Goal: Task Accomplishment & Management: Use online tool/utility

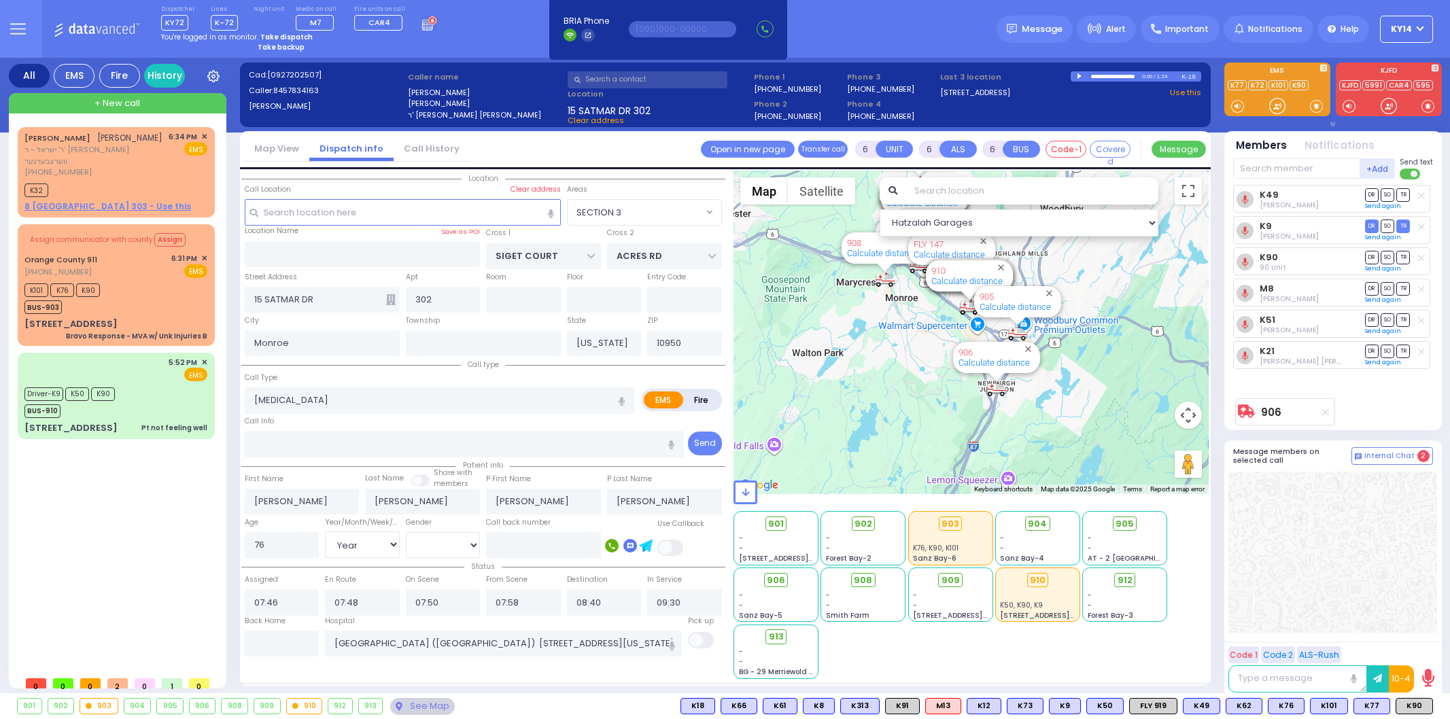
select select "SECTION 3"
select select "Year"
select select "[DEMOGRAPHIC_DATA]"
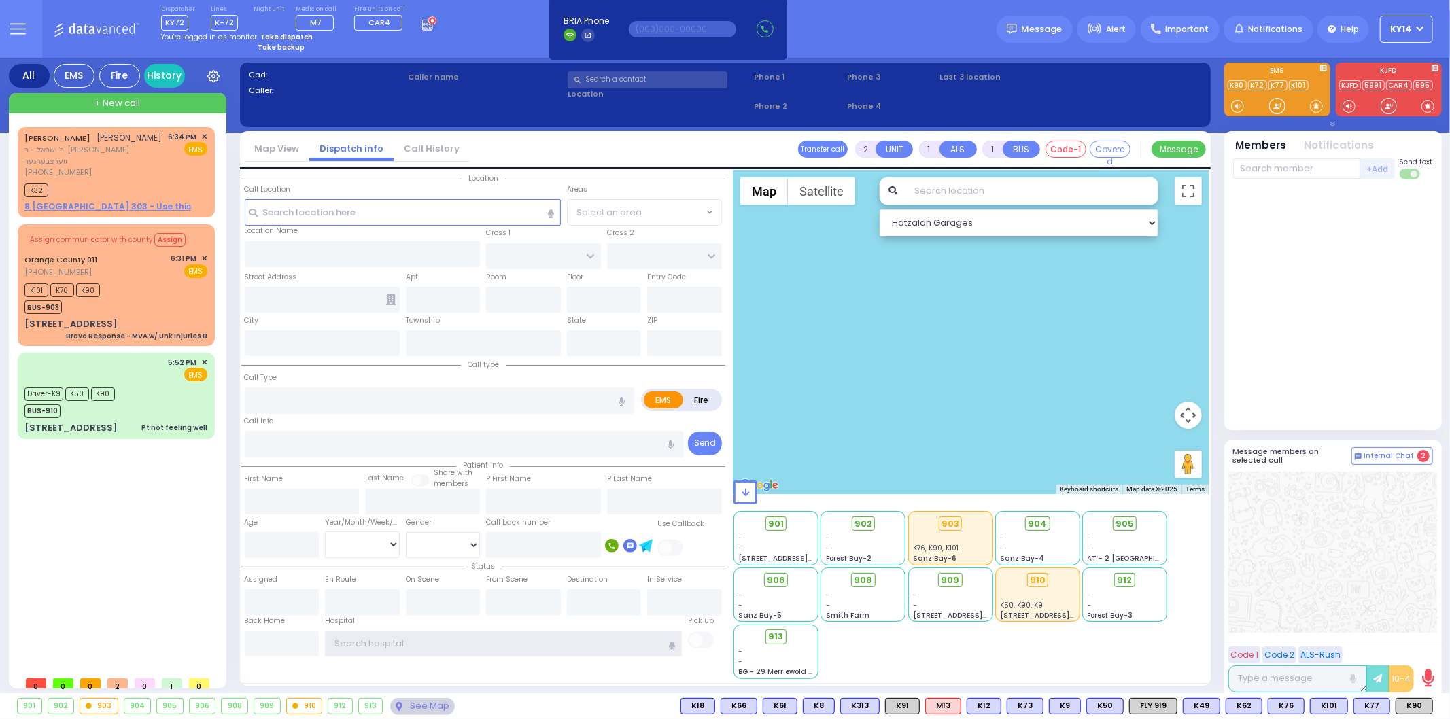
type input "ky14"
click at [279, 34] on strong "Take dispatch" at bounding box center [286, 37] width 52 height 10
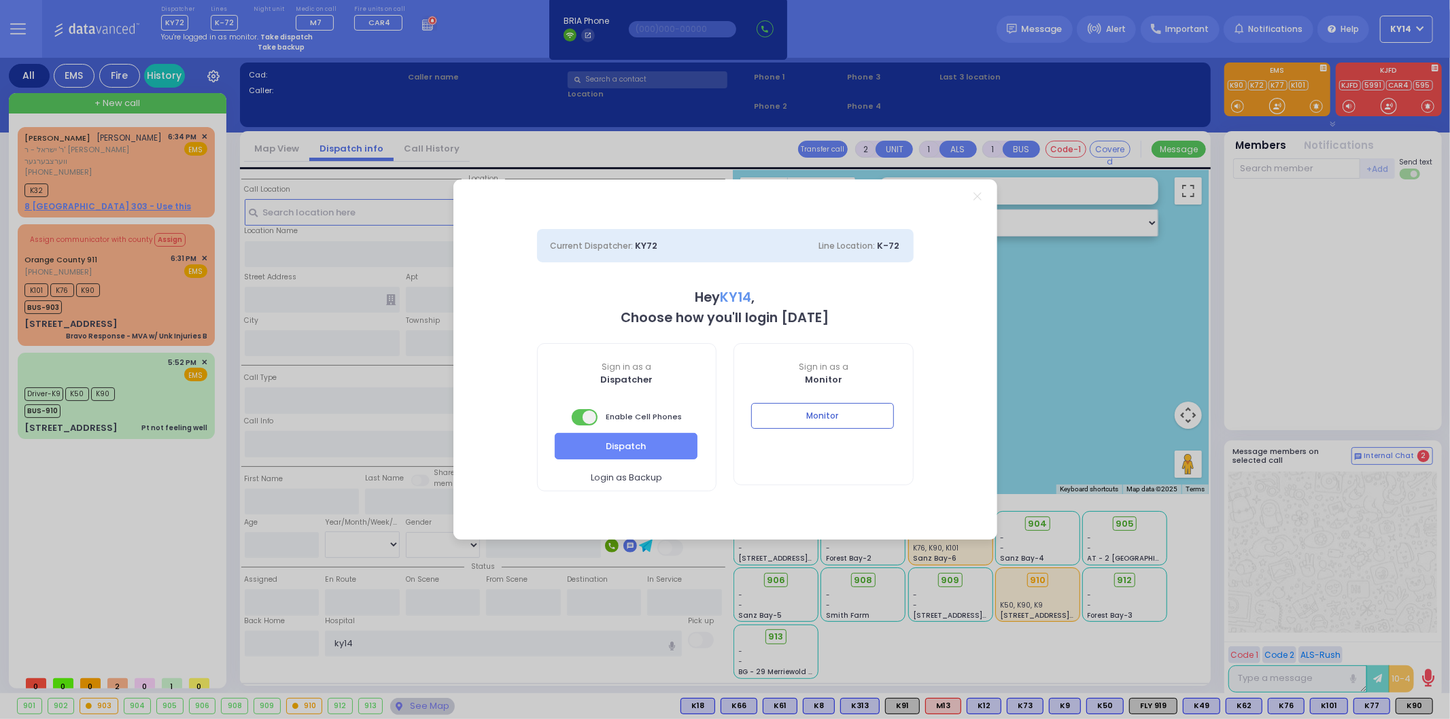
select select "2"
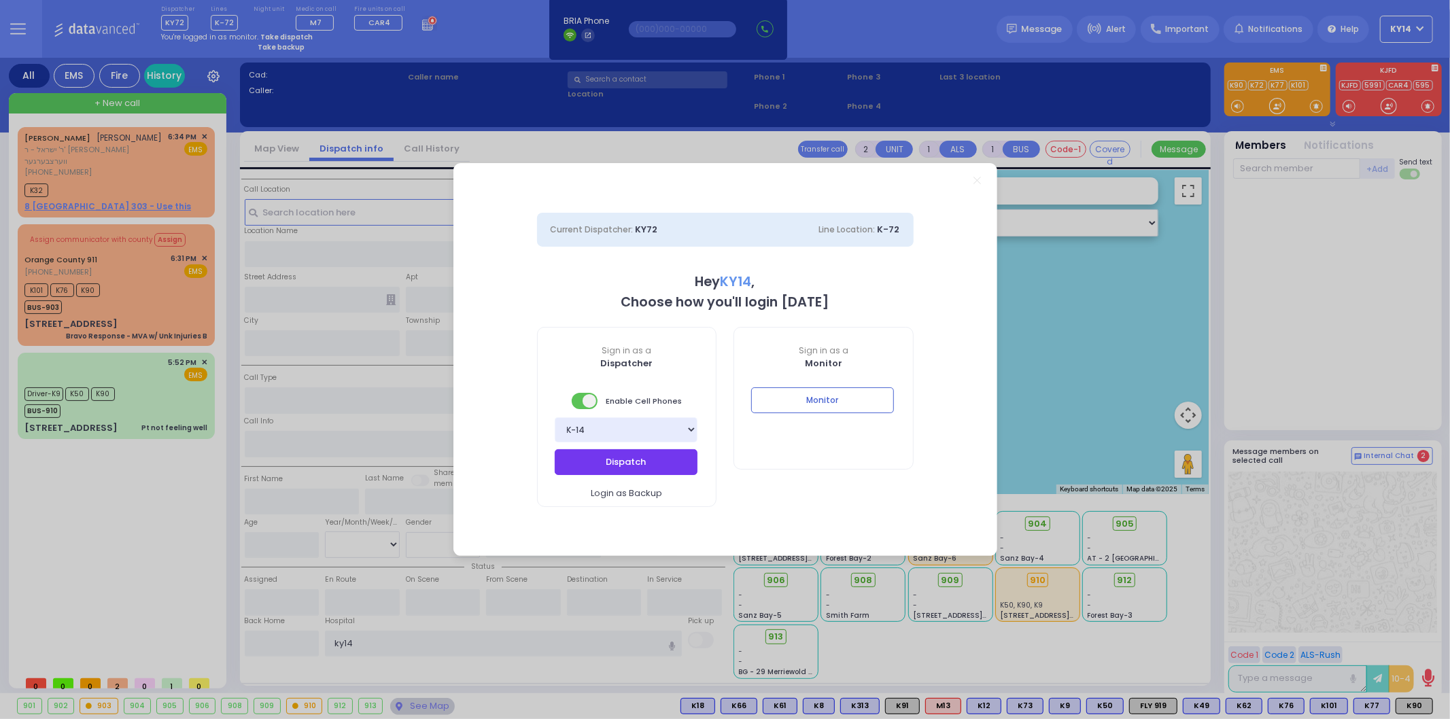
click at [624, 457] on button "Dispatch" at bounding box center [626, 462] width 143 height 26
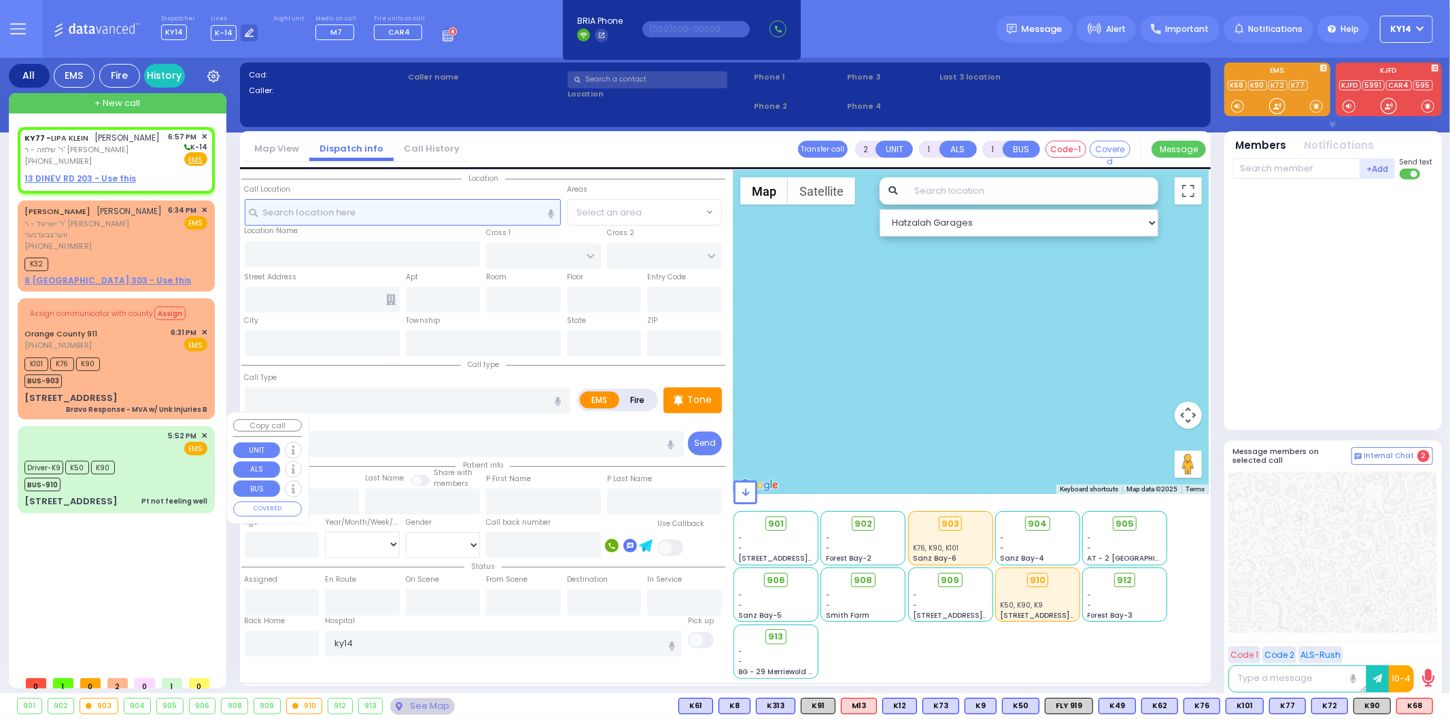
select select
radio input "true"
type input "LIPA"
type input "[PERSON_NAME]"
select select
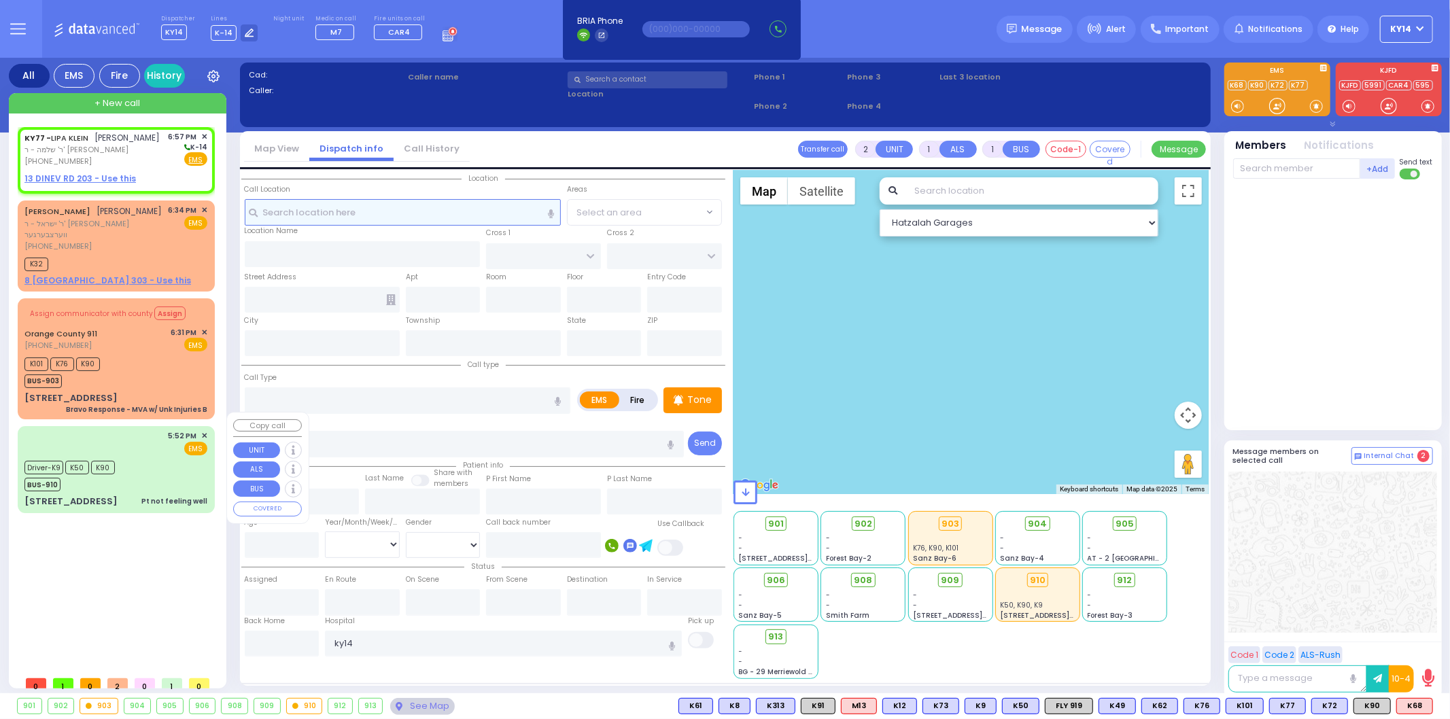
type input "18:57"
select select "Hatzalah Garages"
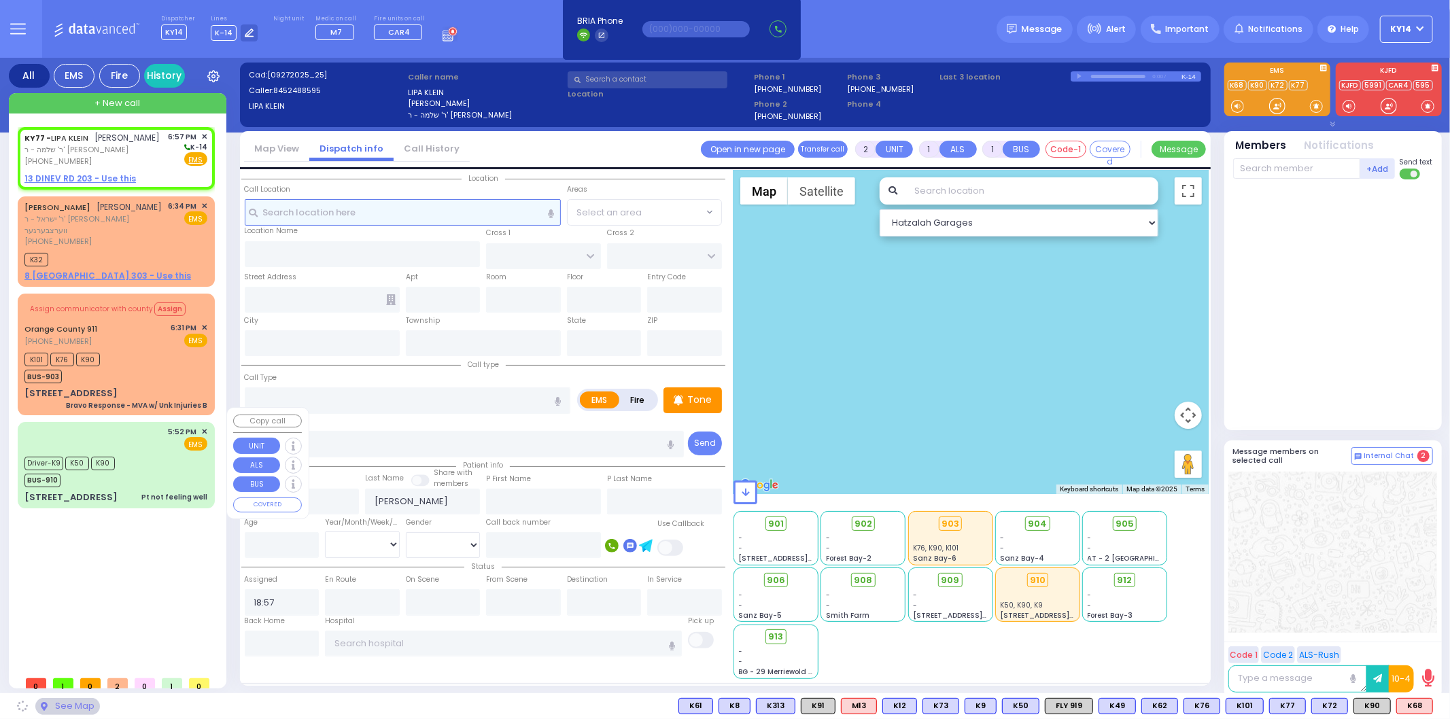
select select
radio input "true"
select select
select select "Hatzalah Garages"
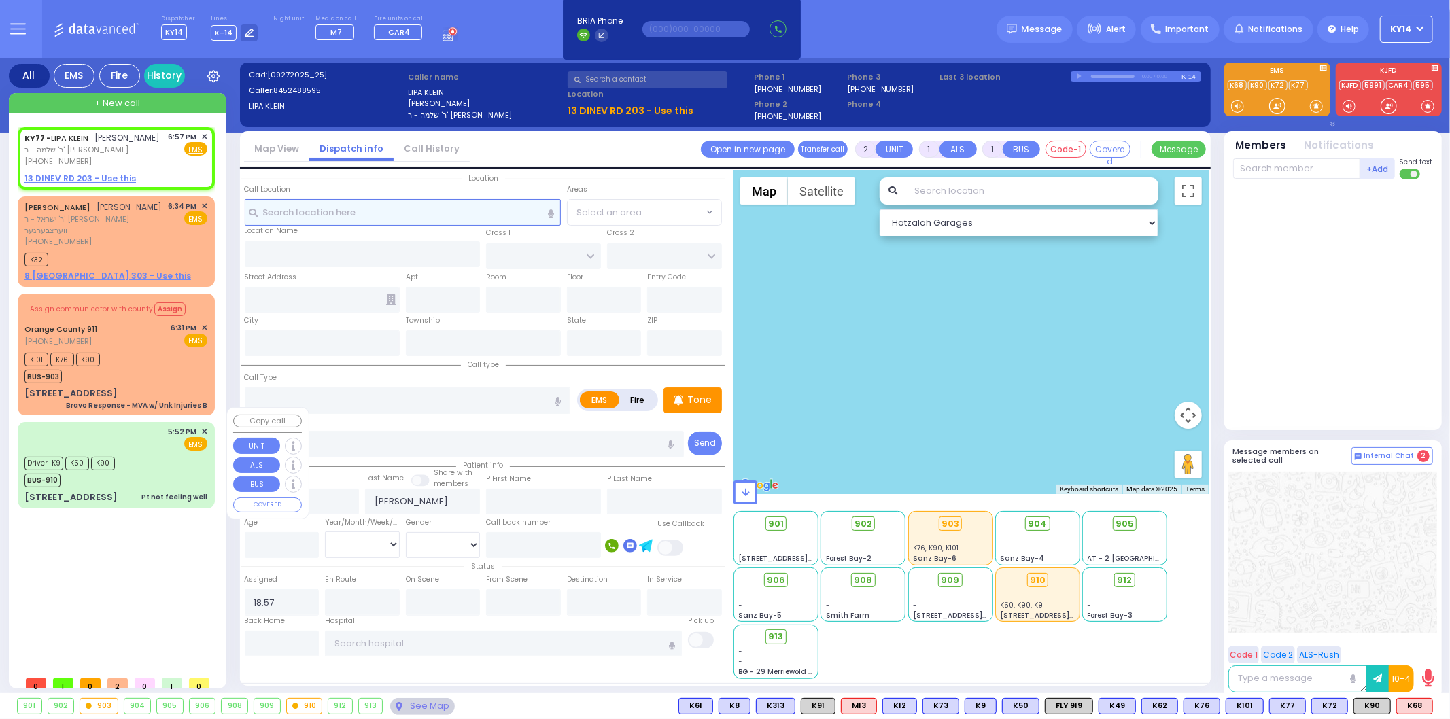
select select
radio input "true"
select select
select select "Hatzalah Garages"
